Goal: Task Accomplishment & Management: Use online tool/utility

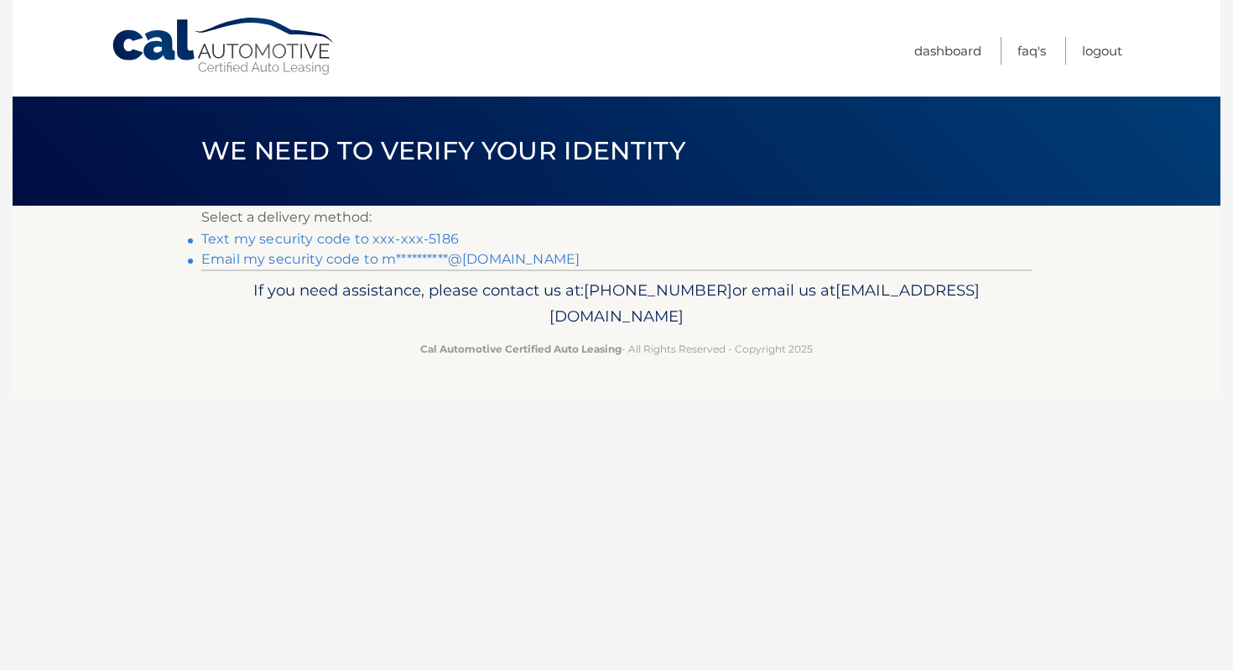
click at [442, 256] on link "**********" at bounding box center [390, 259] width 378 height 16
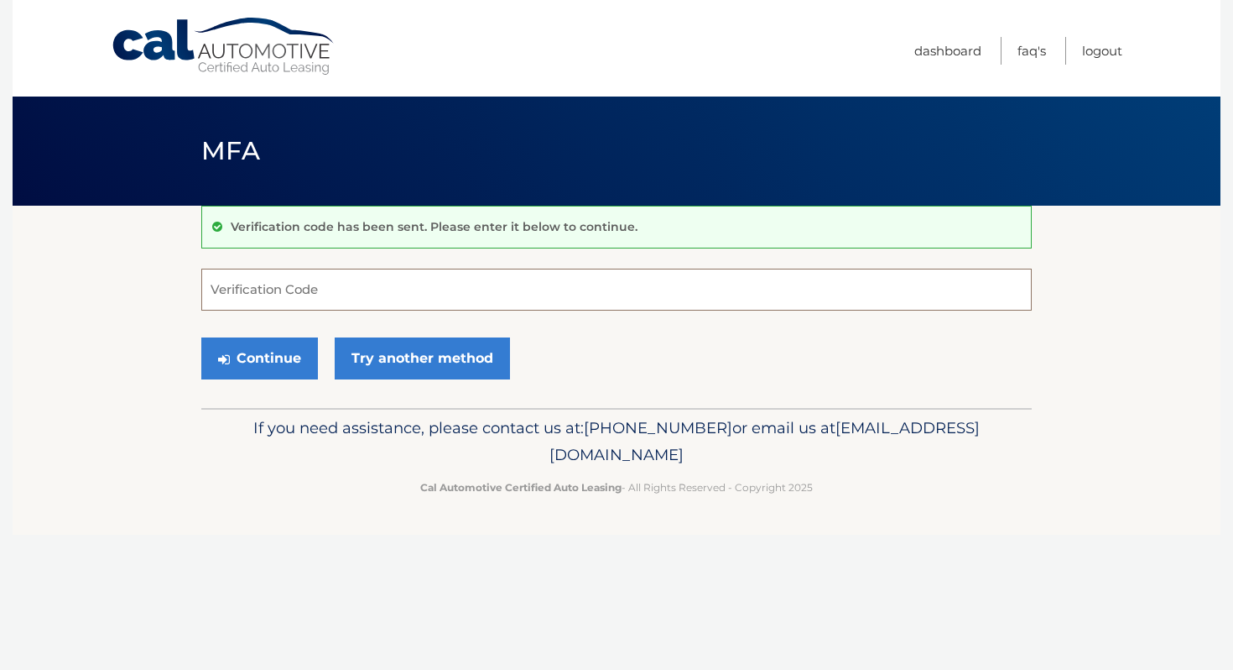
click at [670, 280] on input "Verification Code" at bounding box center [616, 290] width 831 height 42
paste input "732297"
type input "732297"
click at [269, 351] on button "Continue" at bounding box center [259, 358] width 117 height 42
click at [288, 297] on input "732297" at bounding box center [616, 290] width 831 height 42
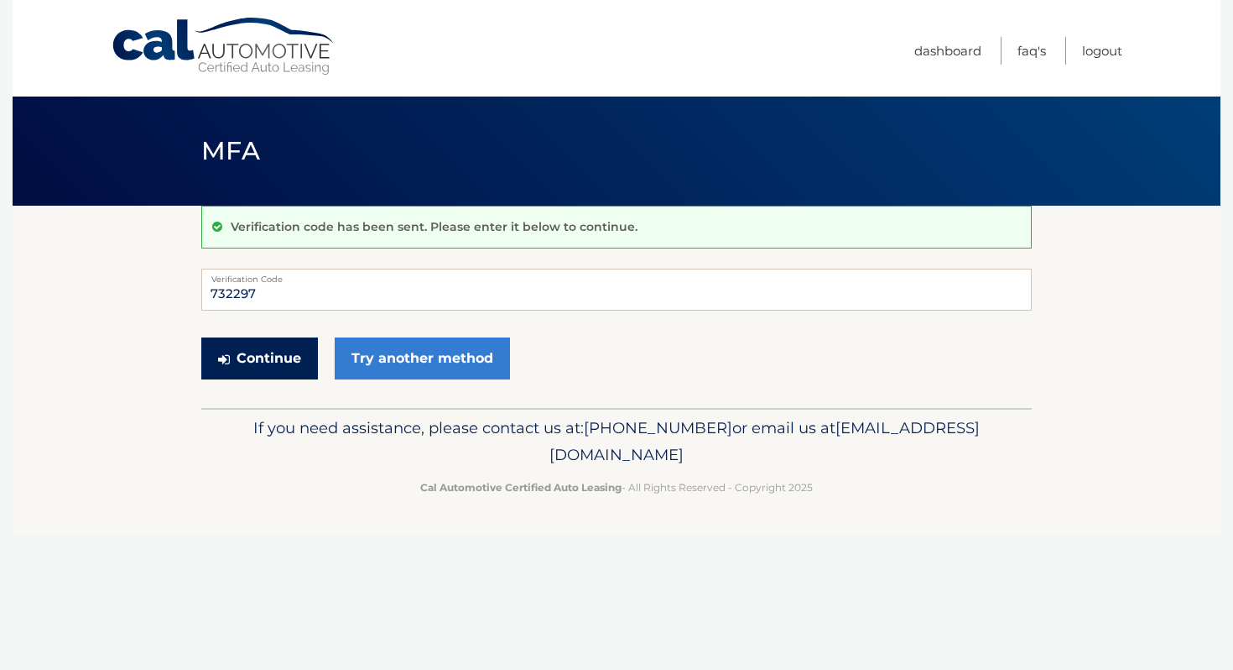
click at [257, 363] on button "Continue" at bounding box center [259, 358] width 117 height 42
click at [291, 296] on input "732297" at bounding box center [616, 290] width 831 height 42
drag, startPoint x: 263, startPoint y: 296, endPoint x: 165, endPoint y: 291, distance: 98.3
click at [166, 290] on section "Verification code has been sent. Please enter it below to continue. 732297 Veri…" at bounding box center [617, 307] width 1208 height 202
type input "732297"
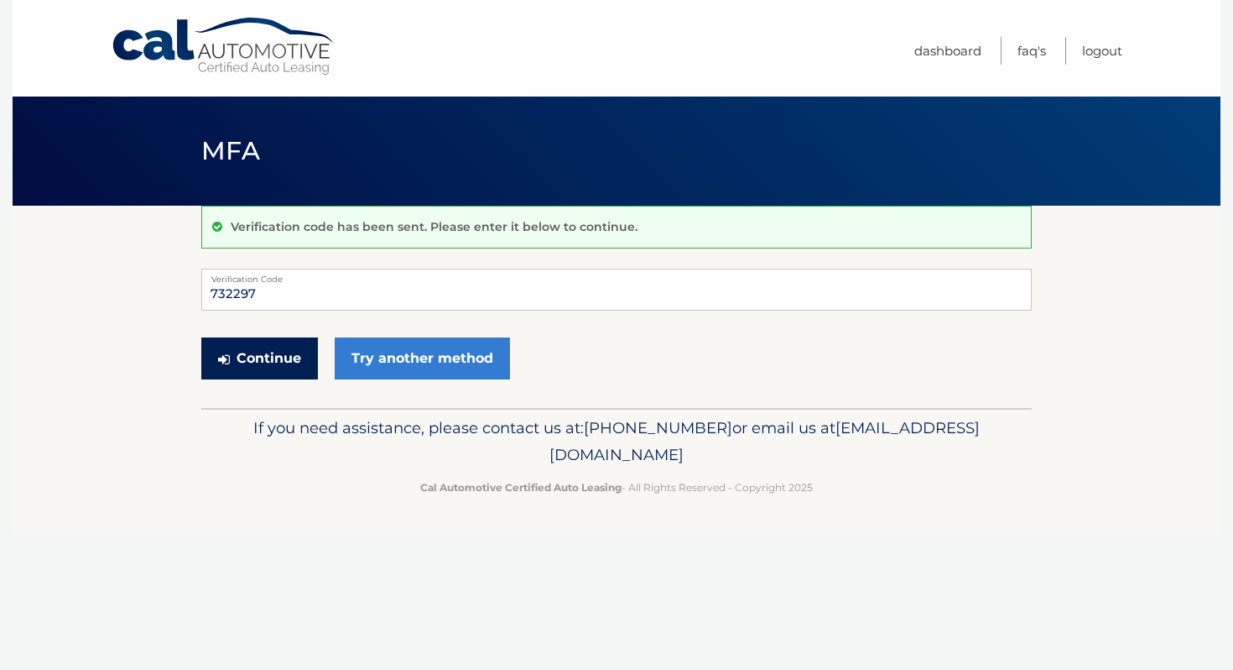
click at [251, 345] on button "Continue" at bounding box center [259, 358] width 117 height 42
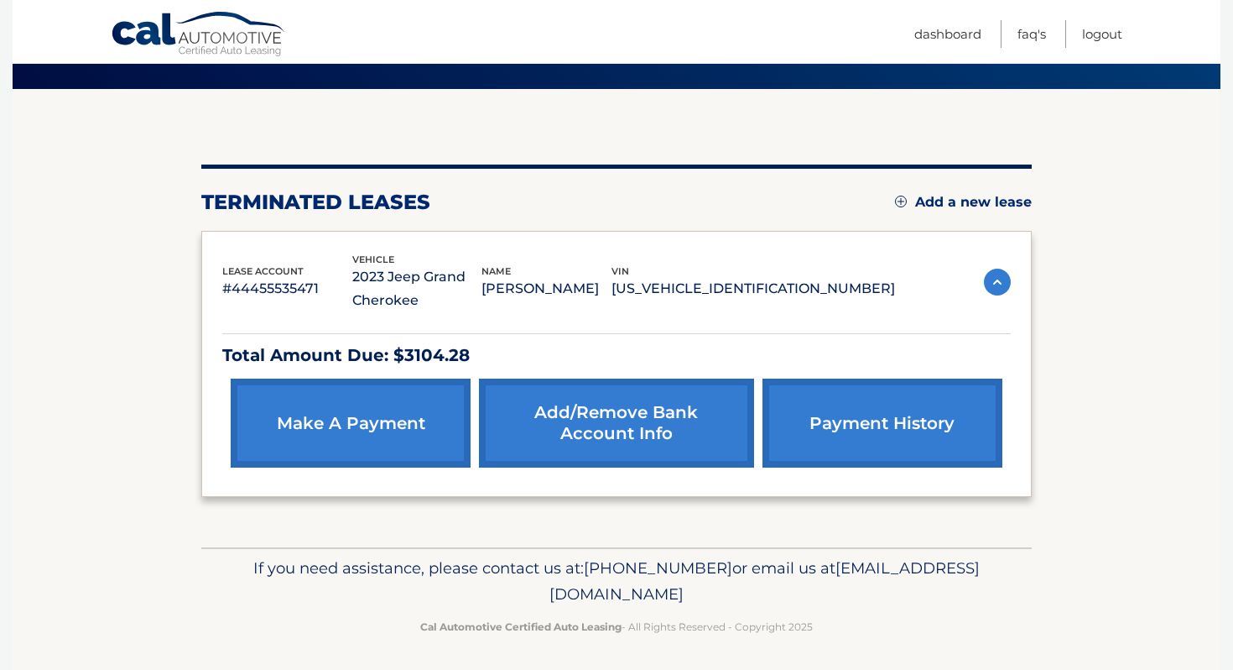
scroll to position [121, 0]
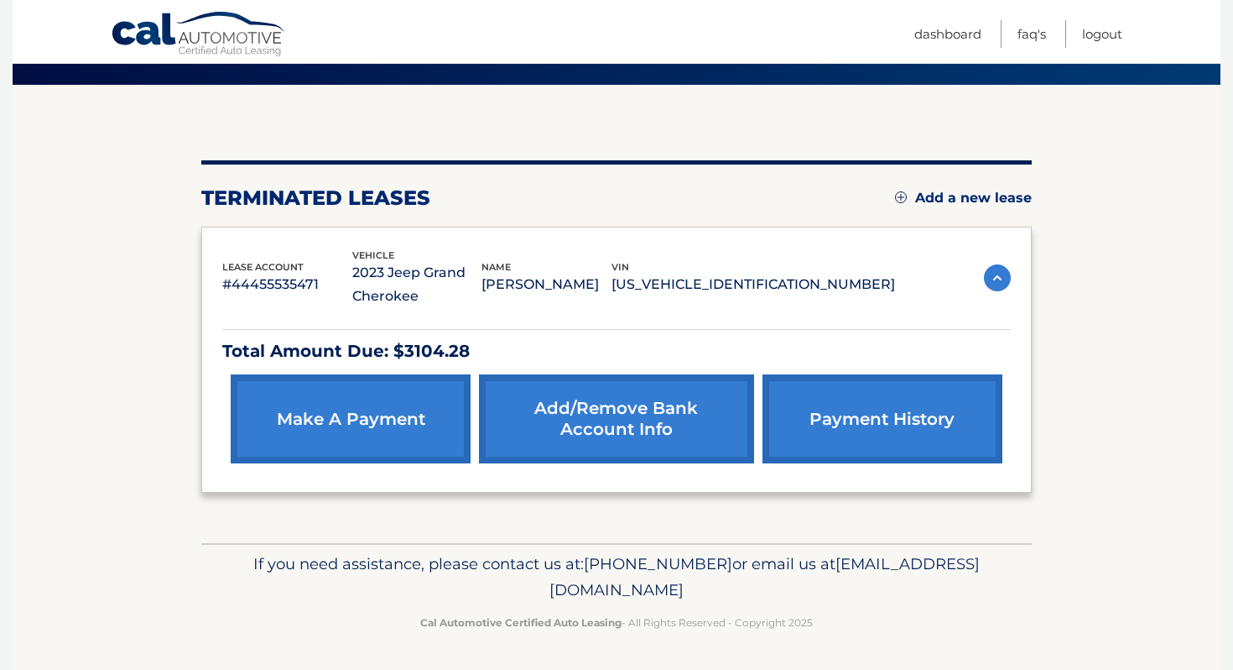
click at [330, 416] on link "make a payment" at bounding box center [351, 418] width 240 height 89
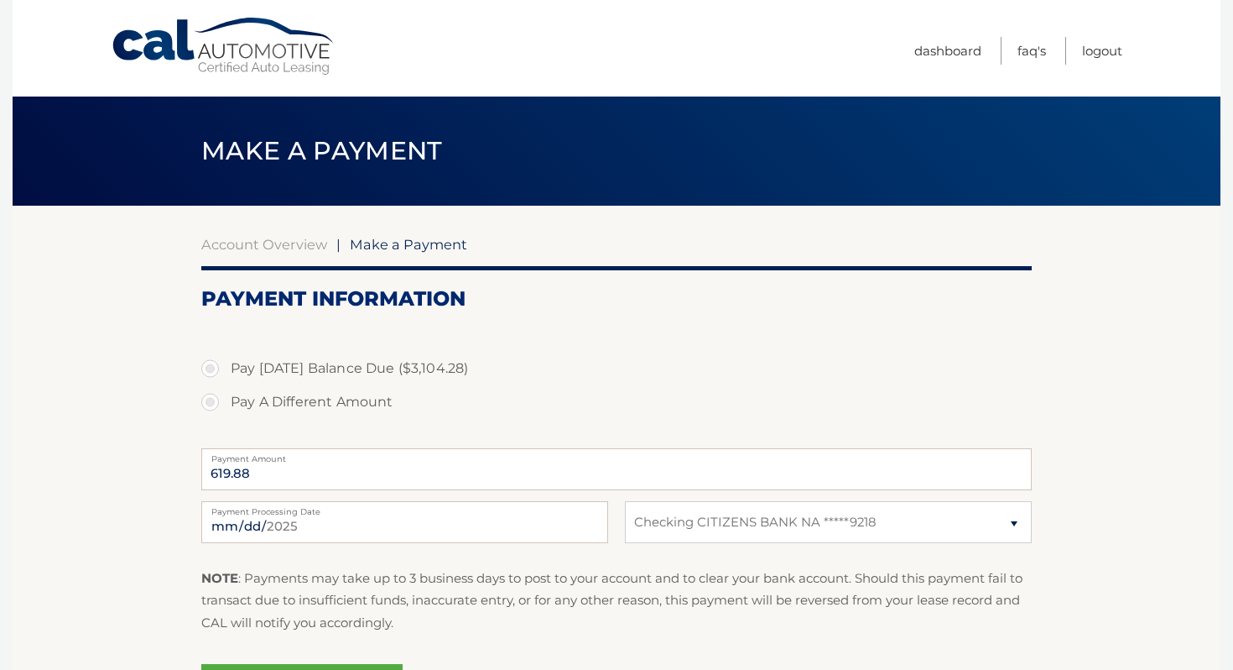
select select "MGY5YWUyOWYtNDYxZS00OTdmLWJjZjctNDI5MzI3NWQxYjk4"
click at [214, 368] on label "Pay Today's Balance Due ($3,104.28)" at bounding box center [616, 369] width 831 height 34
click at [214, 368] on input "Pay Today's Balance Due ($3,104.28)" at bounding box center [216, 365] width 17 height 27
radio input "true"
type input "3104.28"
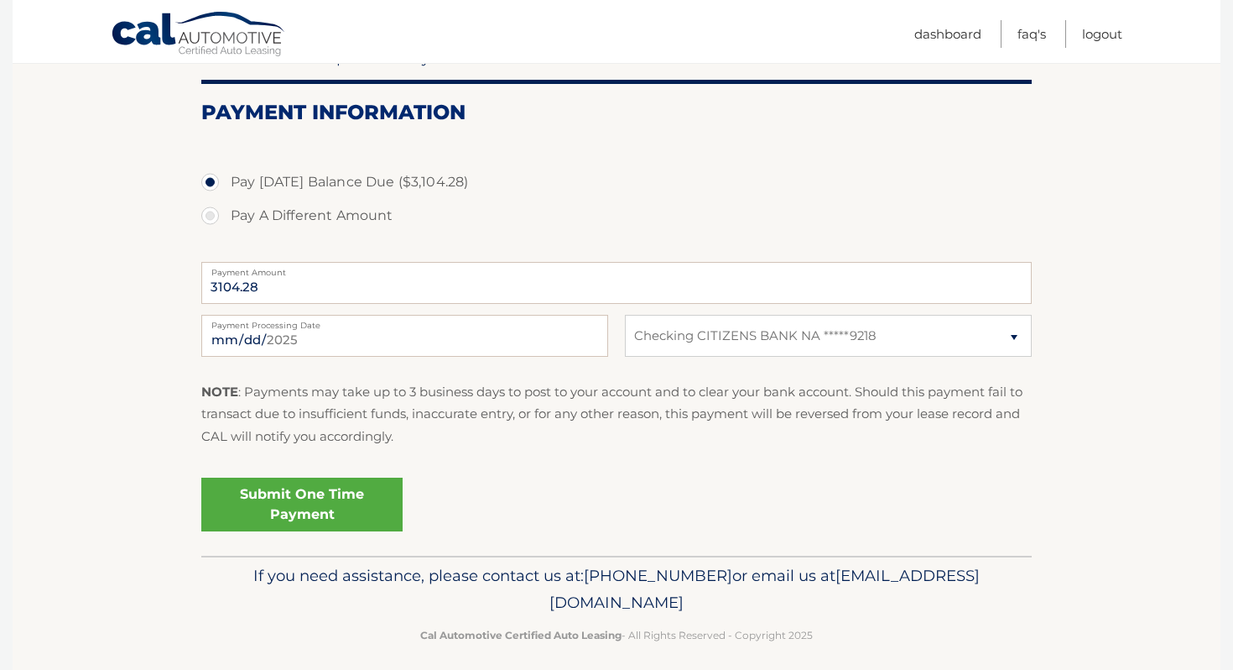
scroll to position [188, 0]
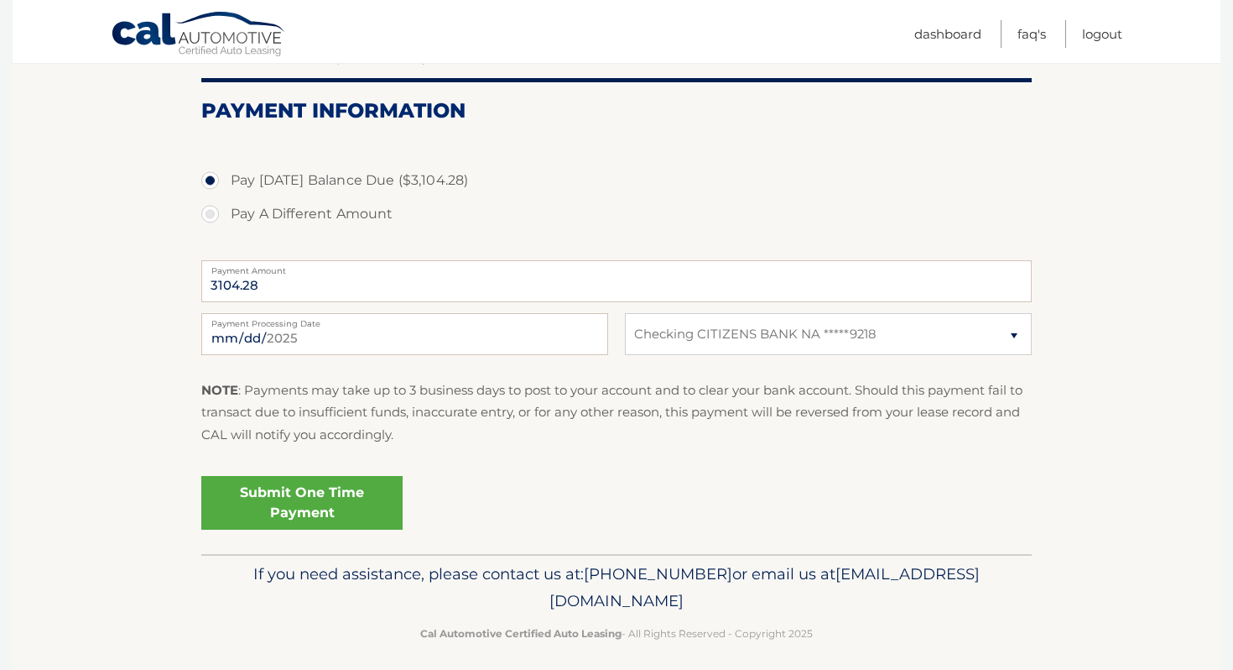
click at [347, 488] on link "Submit One Time Payment" at bounding box center [301, 503] width 201 height 54
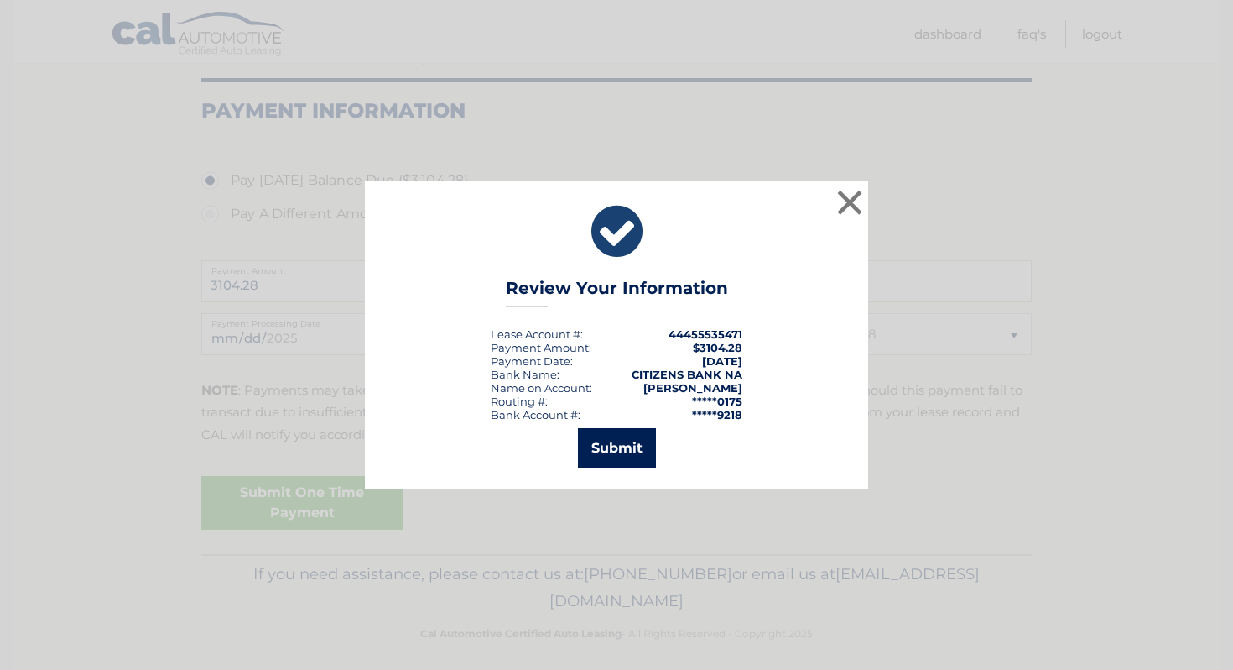
click at [638, 449] on button "Submit" at bounding box center [617, 448] width 78 height 40
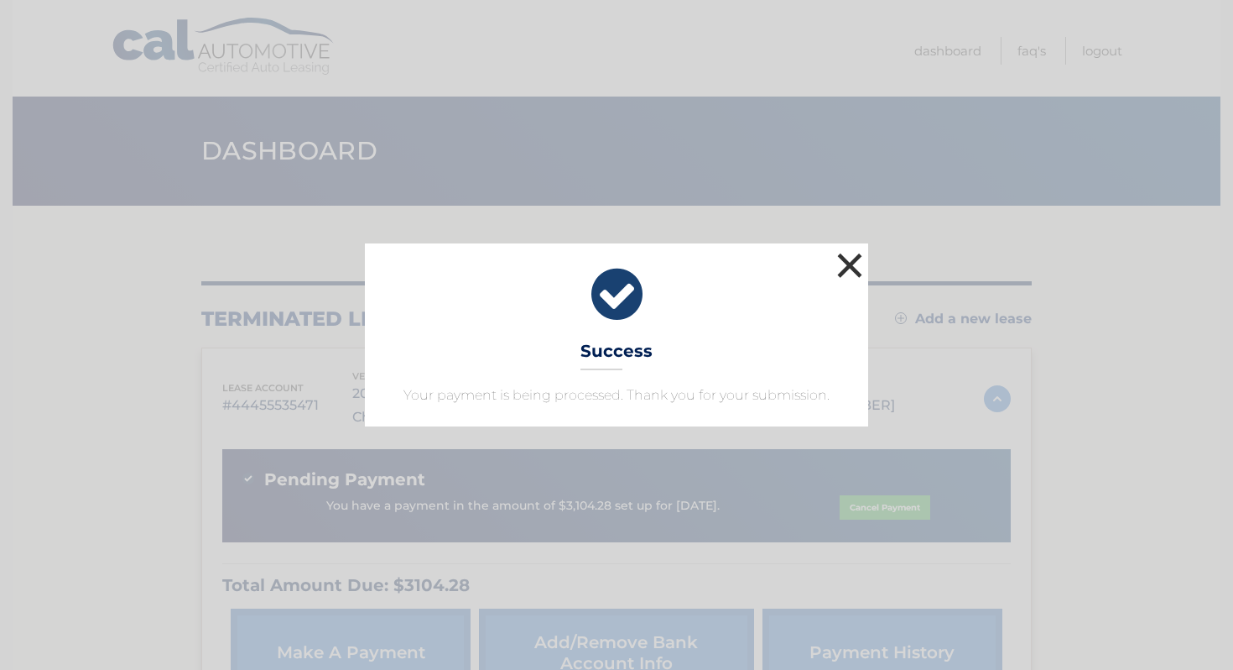
click at [851, 263] on button "×" at bounding box center [850, 265] width 34 height 34
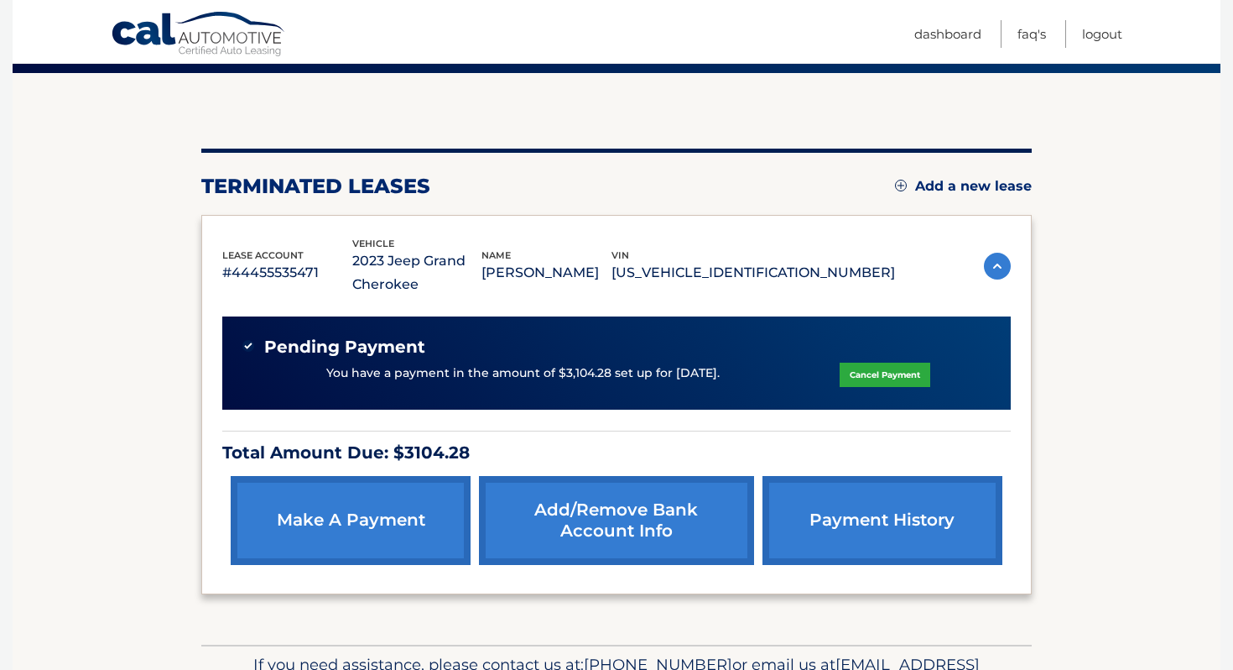
scroll to position [116, 0]
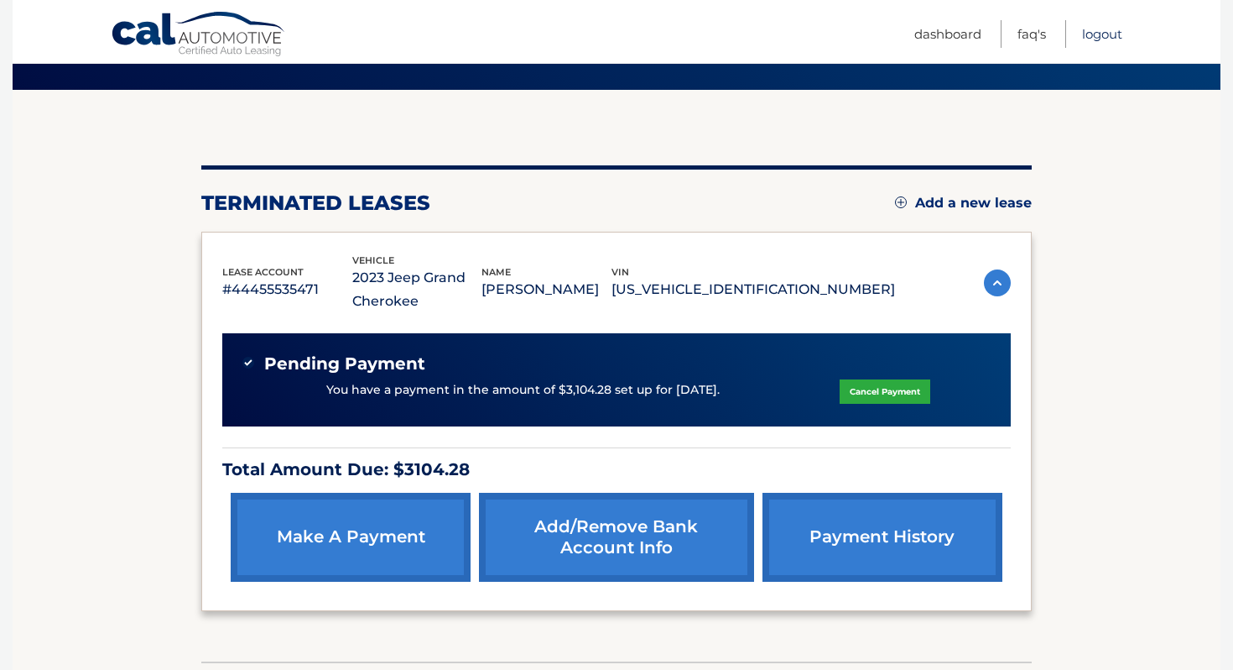
click at [1092, 37] on link "Logout" at bounding box center [1102, 34] width 40 height 28
